Goal: Find specific page/section: Find specific page/section

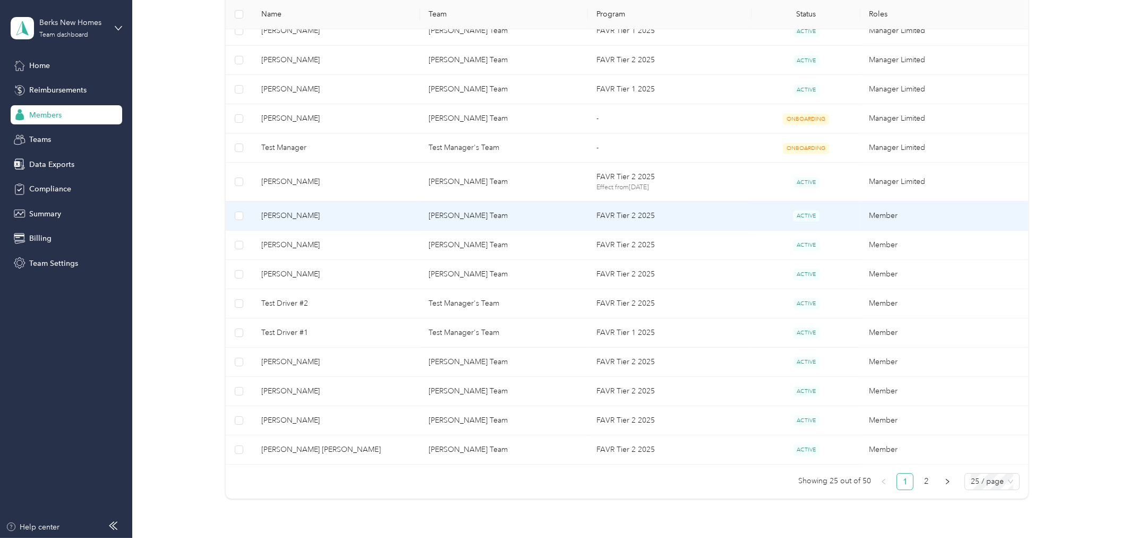
scroll to position [590, 0]
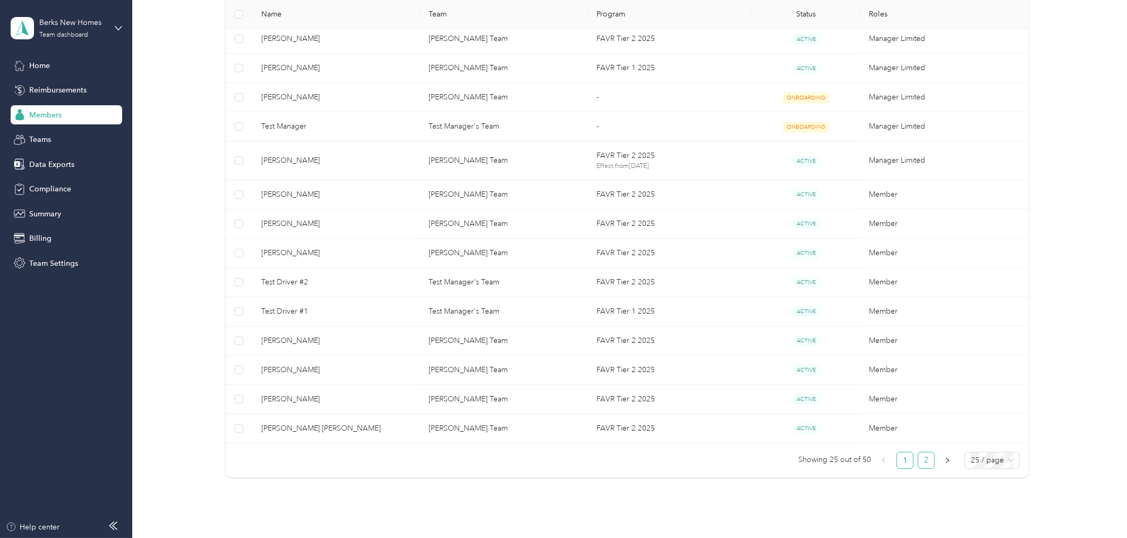
click at [923, 461] on link "2" at bounding box center [927, 460] width 16 height 16
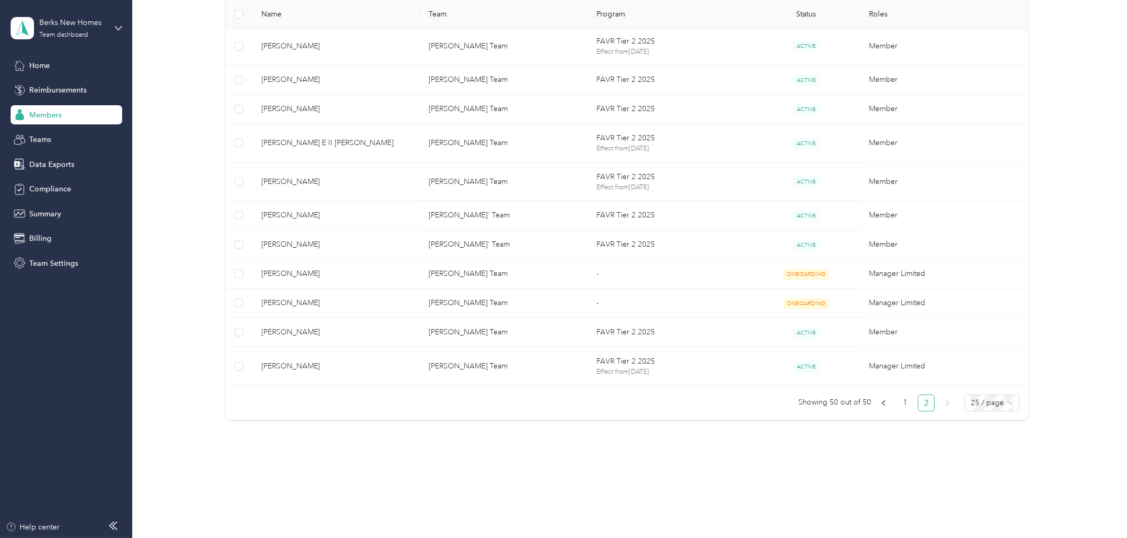
scroll to position [667, 0]
click at [905, 405] on link "1" at bounding box center [905, 402] width 16 height 16
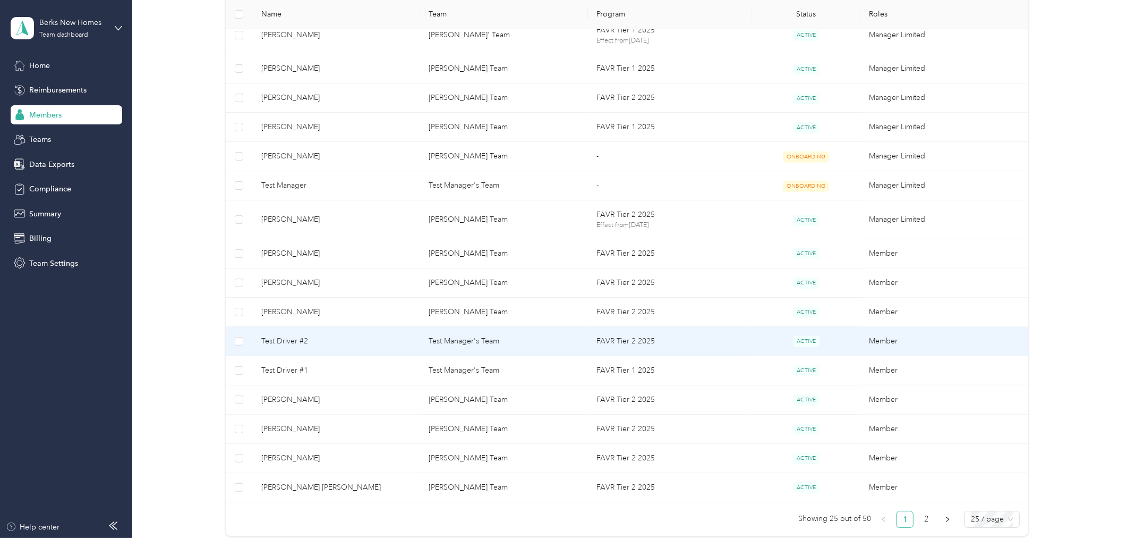
scroll to position [590, 0]
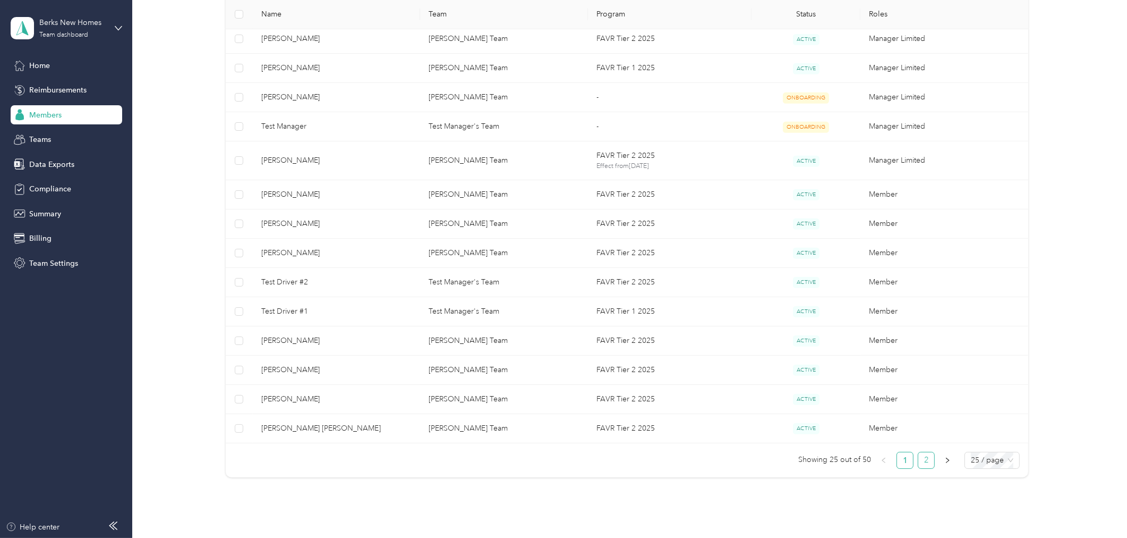
click at [925, 457] on link "2" at bounding box center [927, 460] width 16 height 16
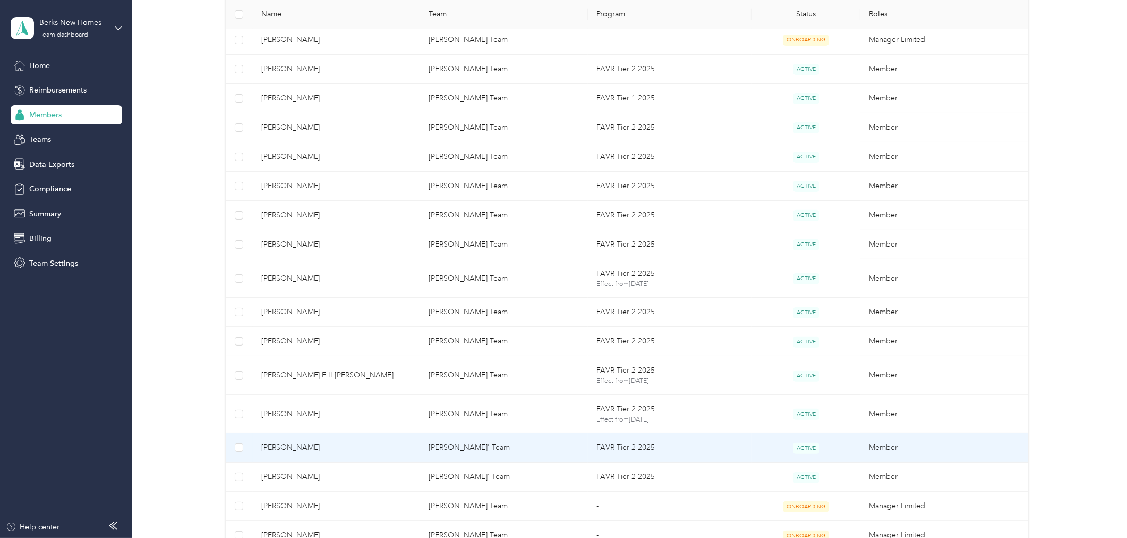
scroll to position [413, 0]
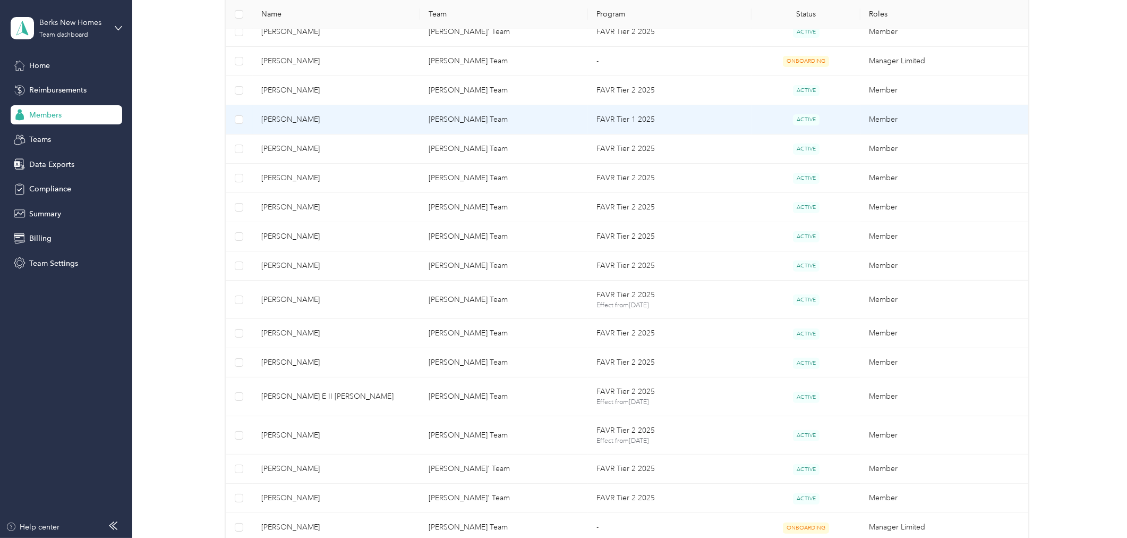
click at [343, 125] on td "[PERSON_NAME]" at bounding box center [337, 119] width 168 height 29
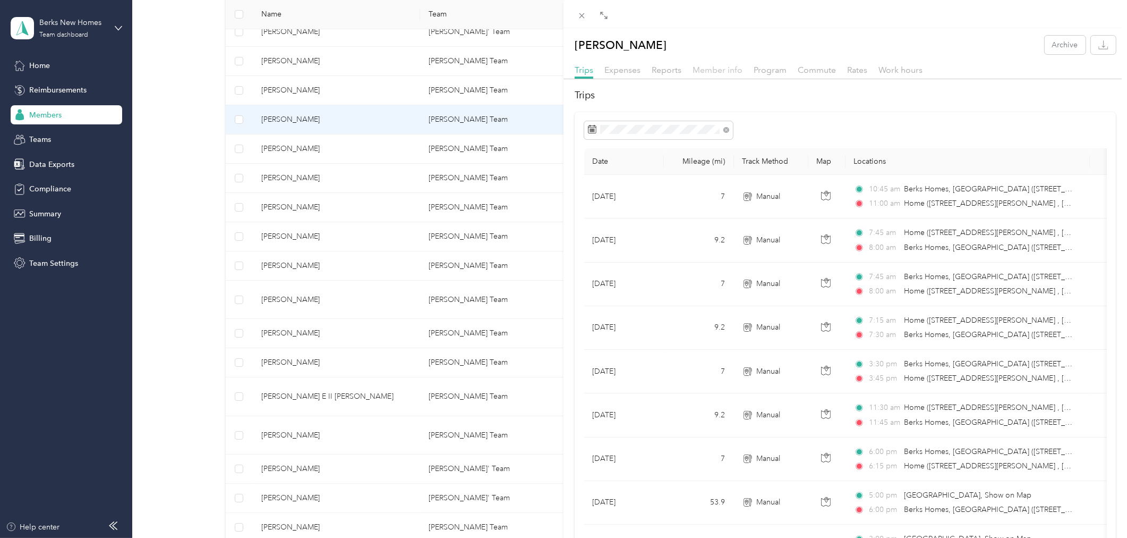
click at [710, 72] on span "Member info" at bounding box center [718, 70] width 50 height 10
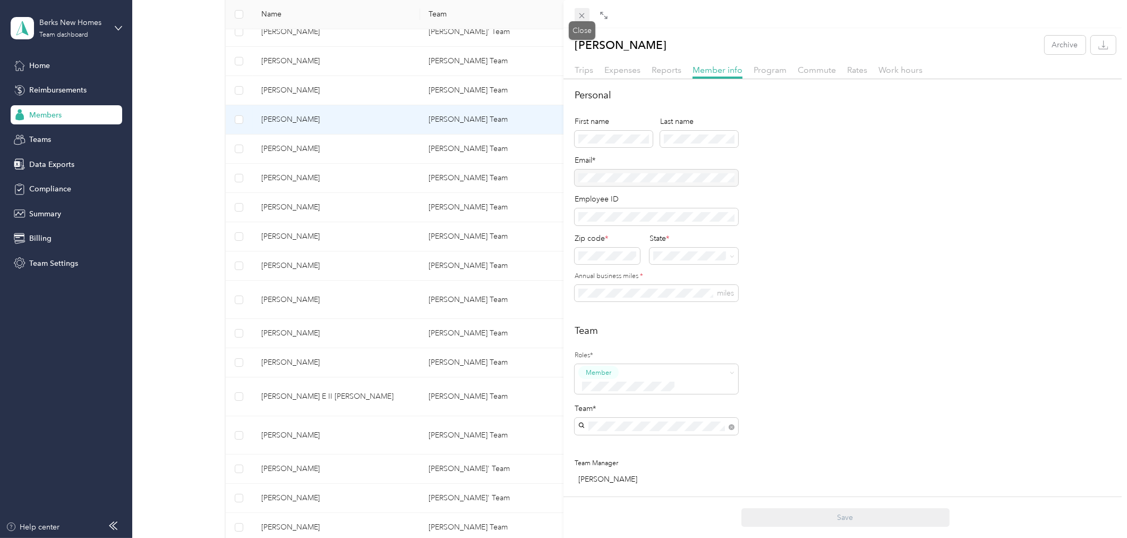
click at [581, 13] on icon at bounding box center [581, 15] width 9 height 9
